Goal: Transaction & Acquisition: Purchase product/service

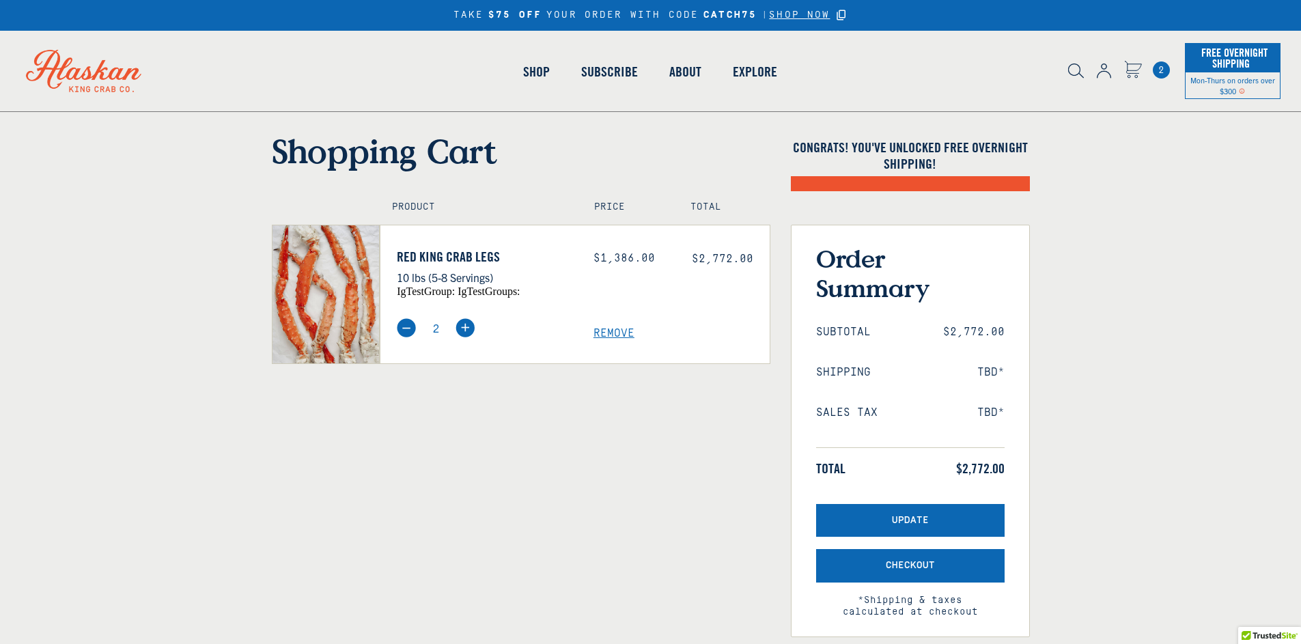
click at [404, 329] on img at bounding box center [406, 327] width 19 height 19
type input "1"
select select "40826597245007"
select select "40826744897615"
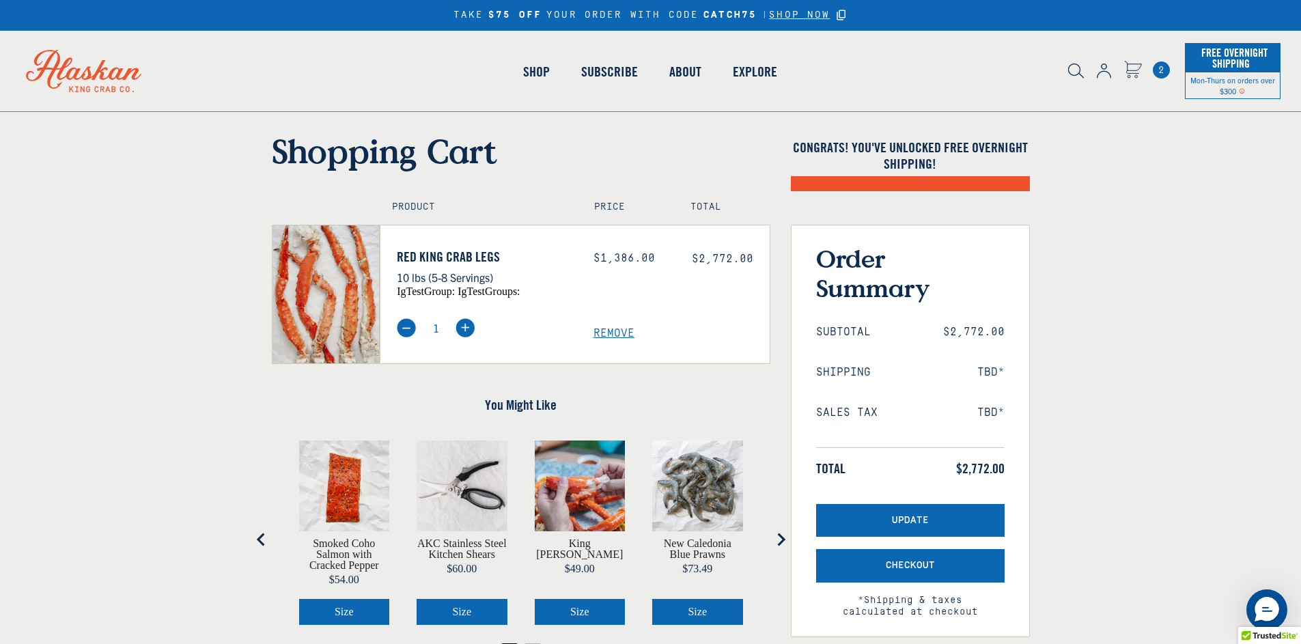
click at [404, 329] on img at bounding box center [406, 327] width 19 height 19
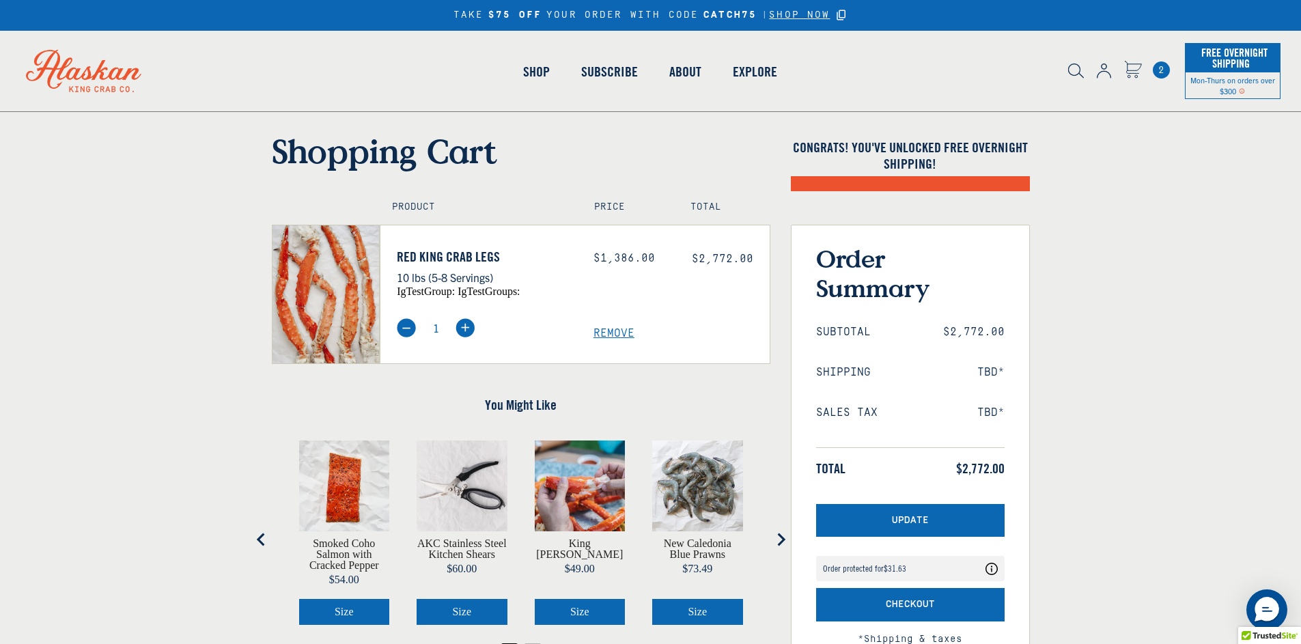
click at [622, 335] on span "Remove" at bounding box center [682, 333] width 176 height 13
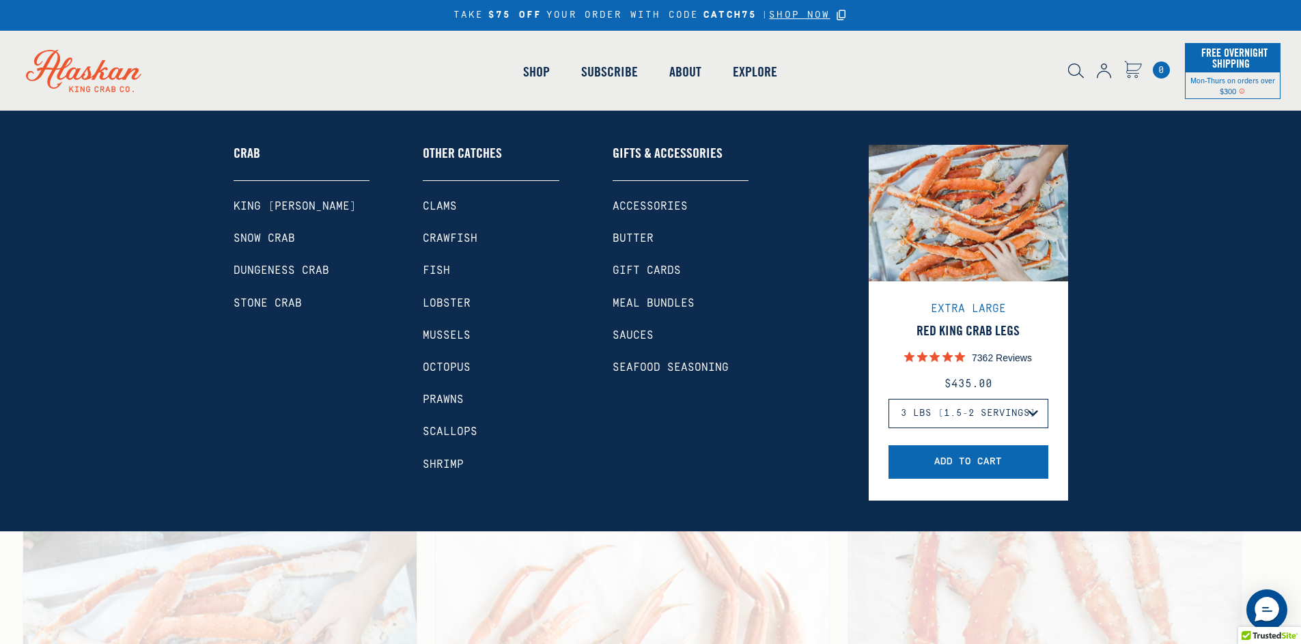
click at [279, 208] on link "King [PERSON_NAME]" at bounding box center [302, 206] width 137 height 13
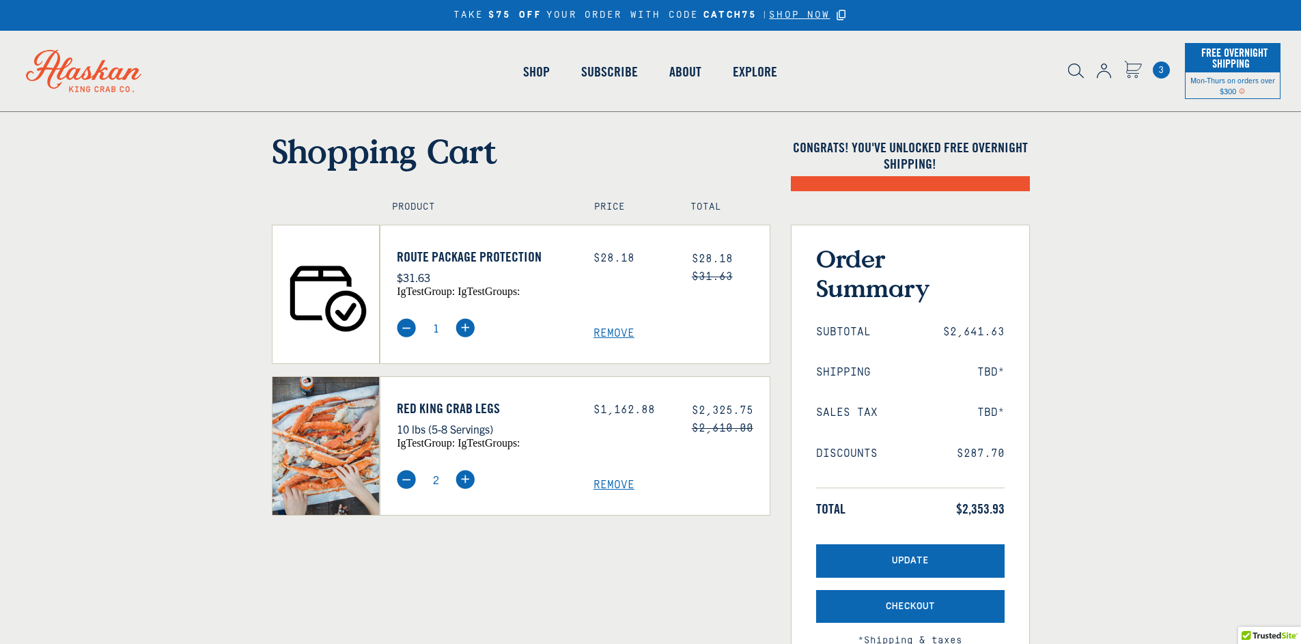
select select "40826597245007"
select select "40826744897615"
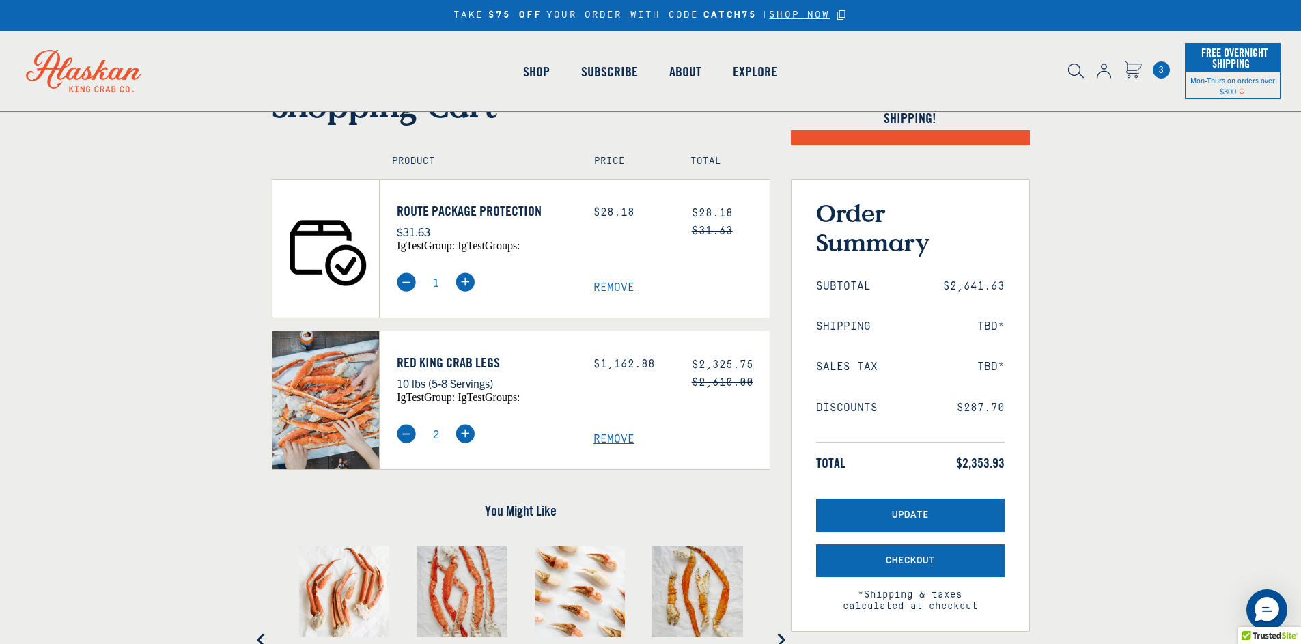
scroll to position [68, 0]
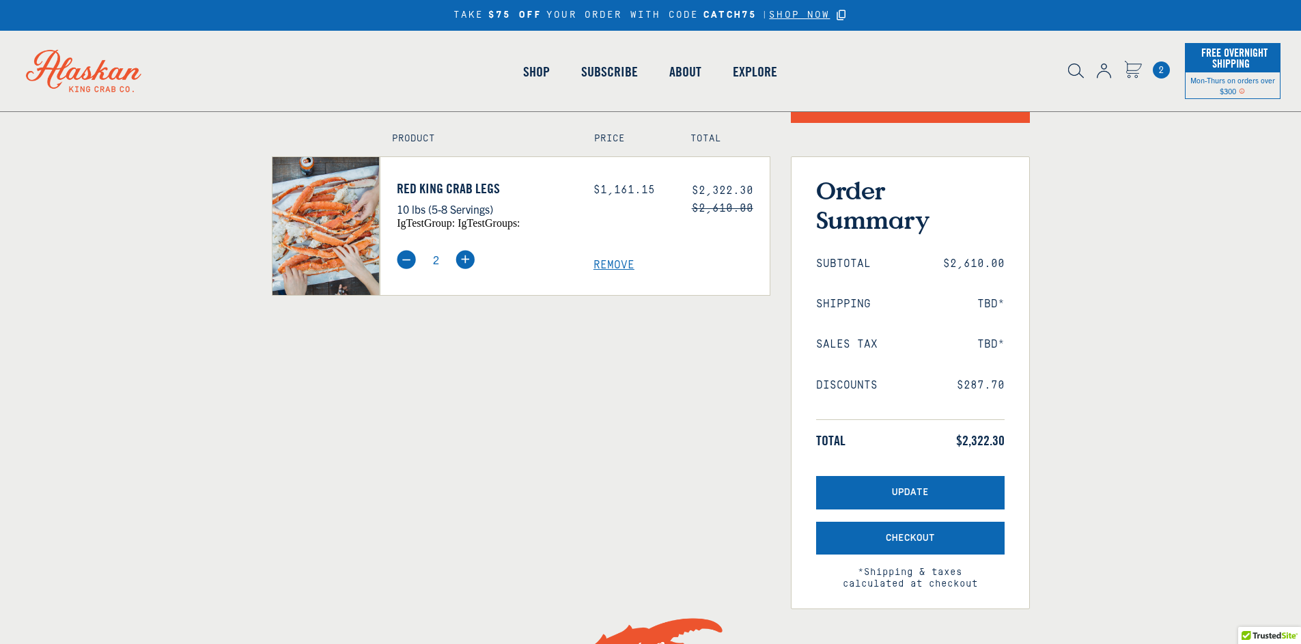
select select "40826597245007"
select select "40826744897615"
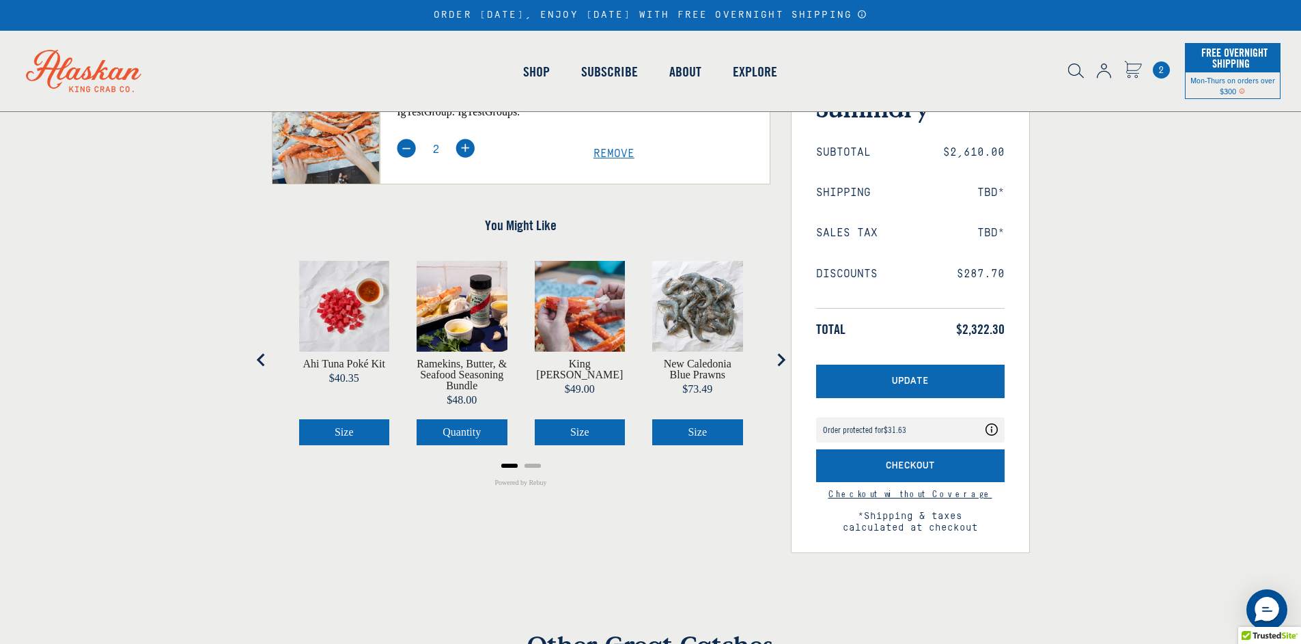
scroll to position [273, 0]
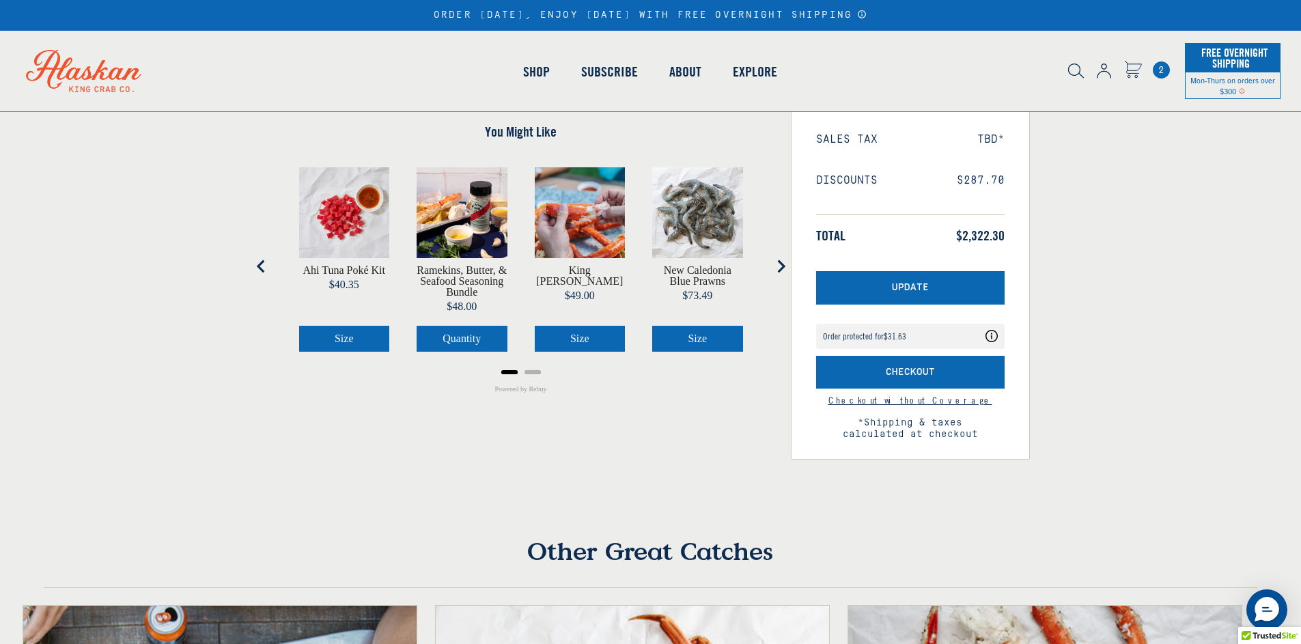
click at [925, 382] on button "Checkout" at bounding box center [910, 372] width 189 height 33
click at [894, 367] on span "Checkout" at bounding box center [910, 373] width 49 height 12
click at [1156, 378] on form "Shopping Cart Congrats! You've unlocked FREE OVERNIGHT SHIPPING! Product Price …" at bounding box center [650, 159] width 1301 height 602
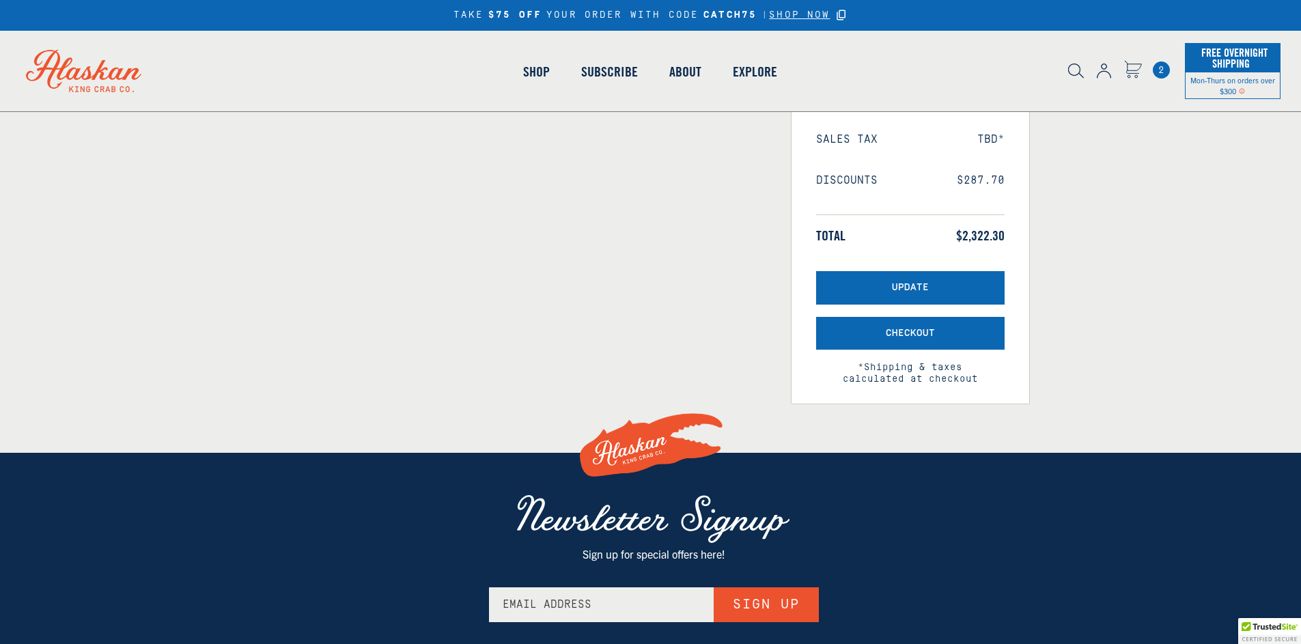
select select "40826597245007"
select select "40826744897615"
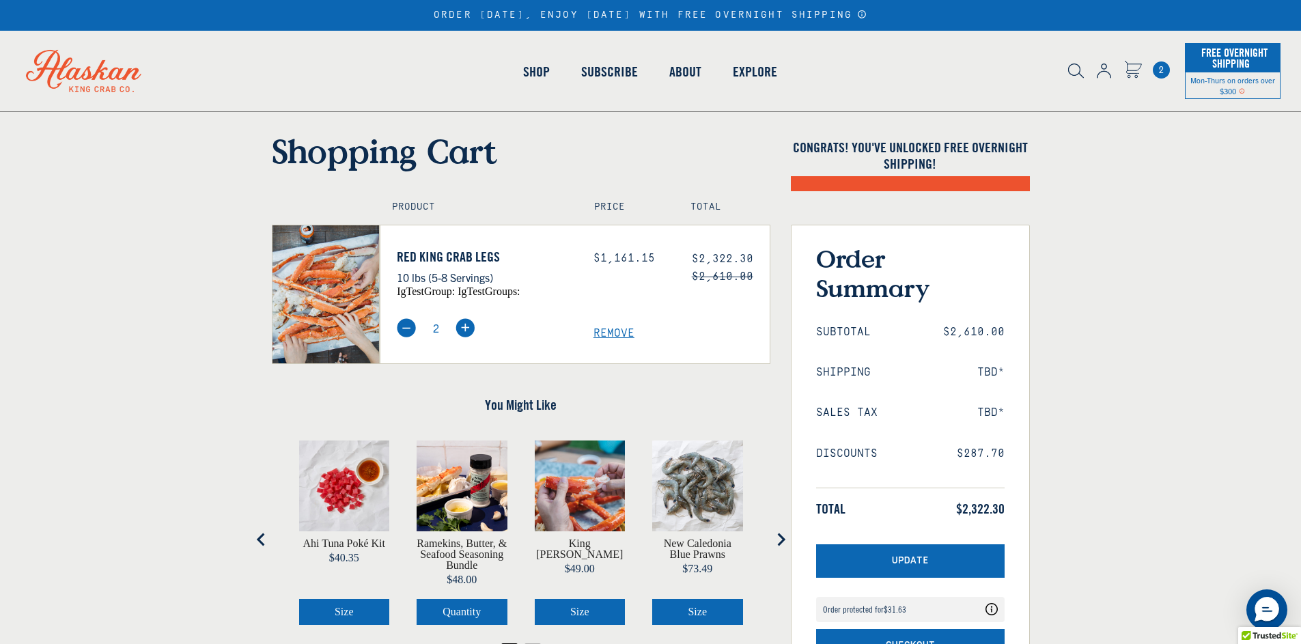
click at [926, 349] on ul "Subtotal $2,610.00 Shipping TBD* Sales Tax TBD* Discounts $287.70 Total $2,322.…" at bounding box center [910, 421] width 189 height 191
